Goal: Transaction & Acquisition: Download file/media

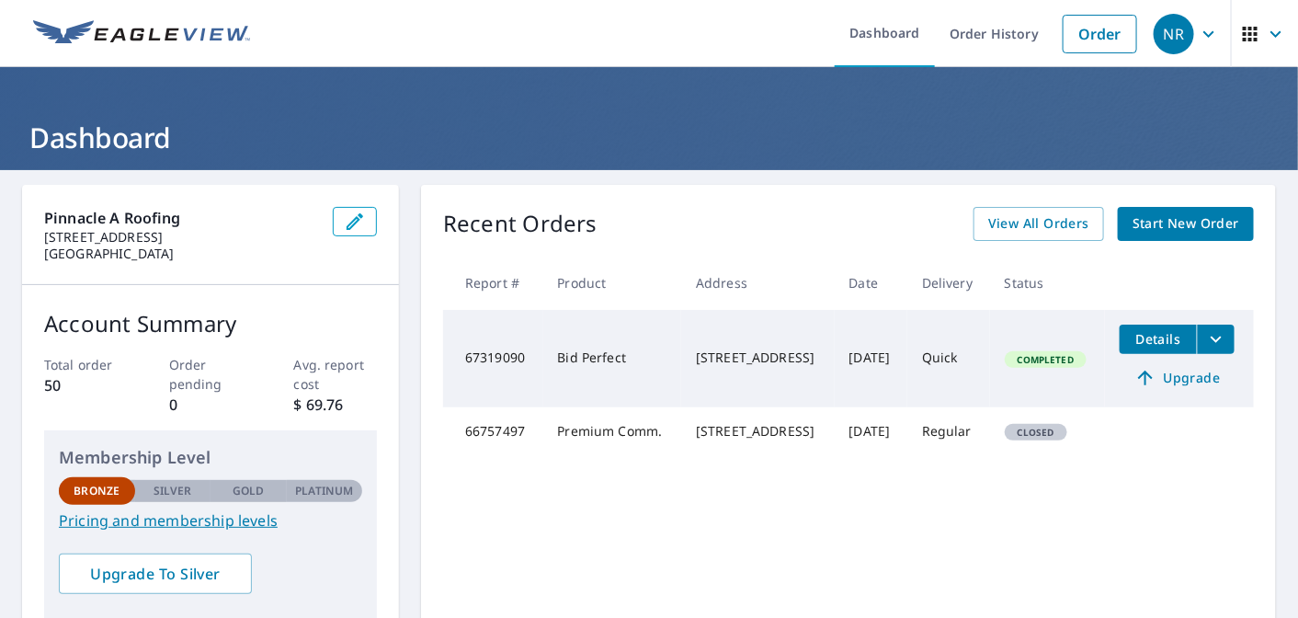
click at [894, 368] on td "[DATE]" at bounding box center [871, 358] width 73 height 97
click at [1133, 339] on span "Details" at bounding box center [1158, 338] width 55 height 17
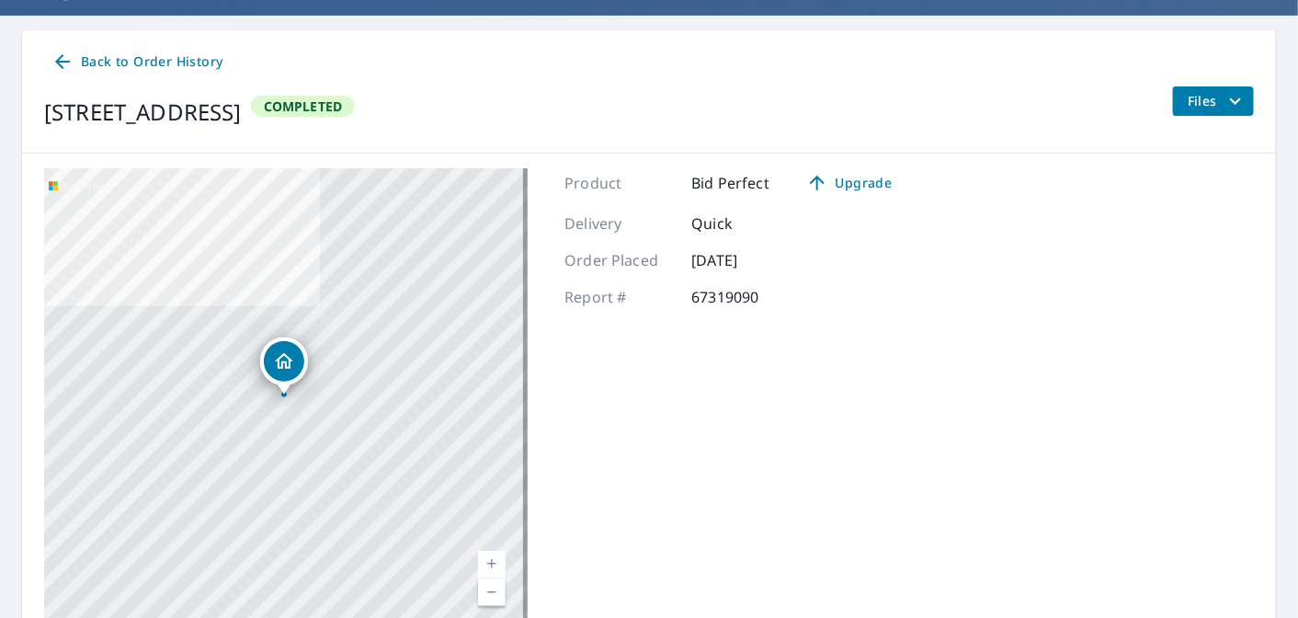
scroll to position [117, 0]
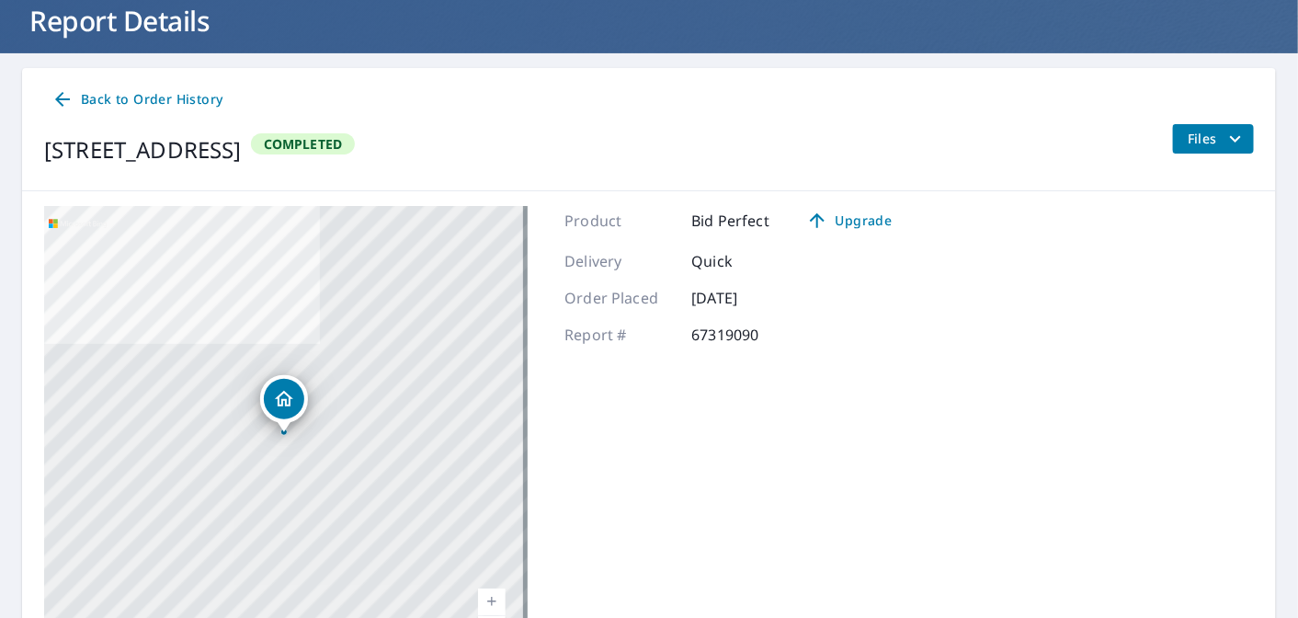
click at [1225, 137] on icon "filesDropdownBtn-67319090" at bounding box center [1236, 139] width 22 height 22
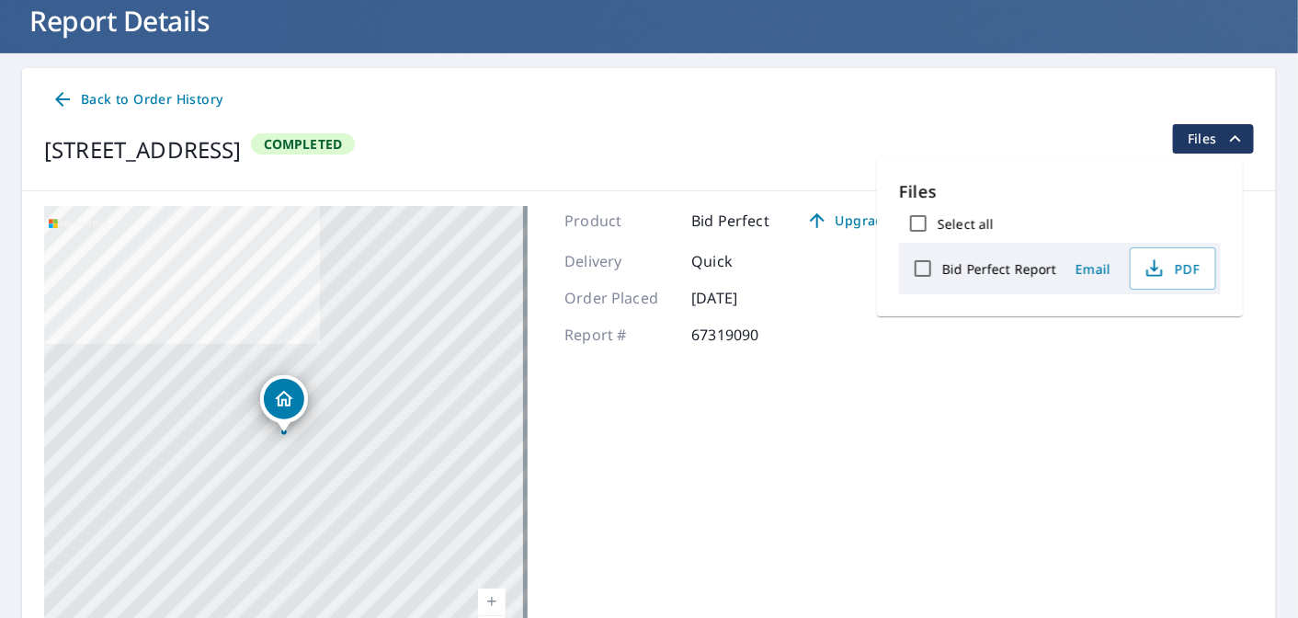
click at [928, 264] on input "Bid Perfect Report" at bounding box center [923, 268] width 39 height 39
checkbox input "true"
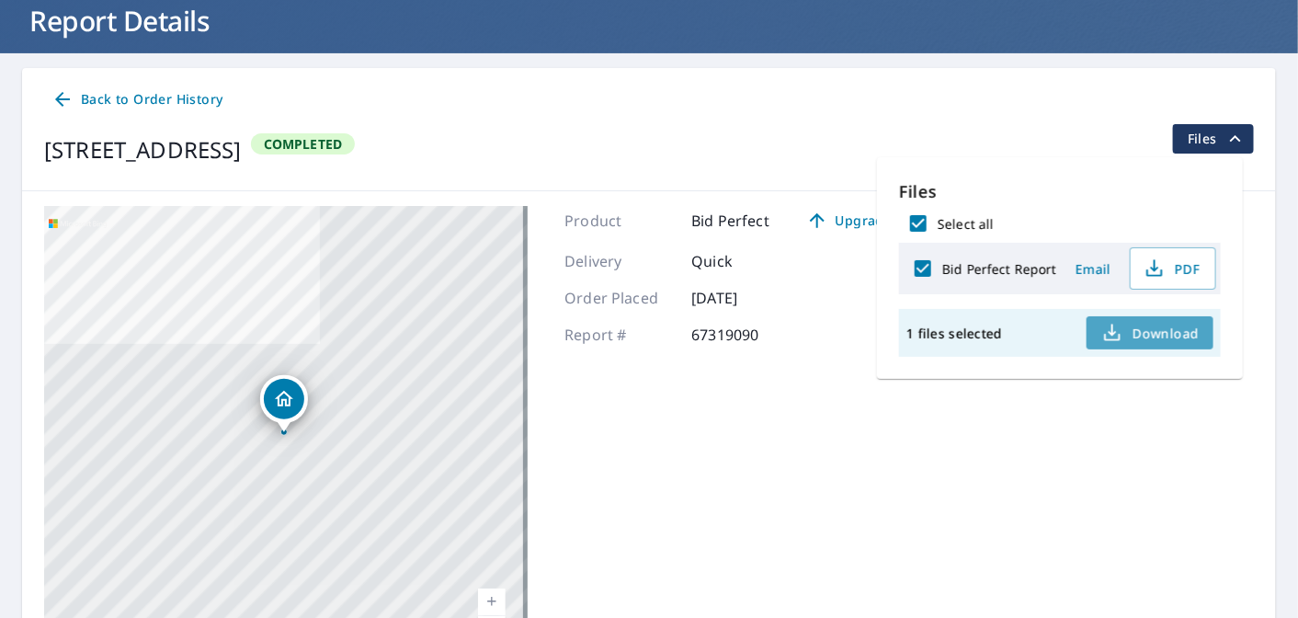
click at [1126, 337] on span "Download" at bounding box center [1149, 333] width 97 height 22
